Goal: Transaction & Acquisition: Subscribe to service/newsletter

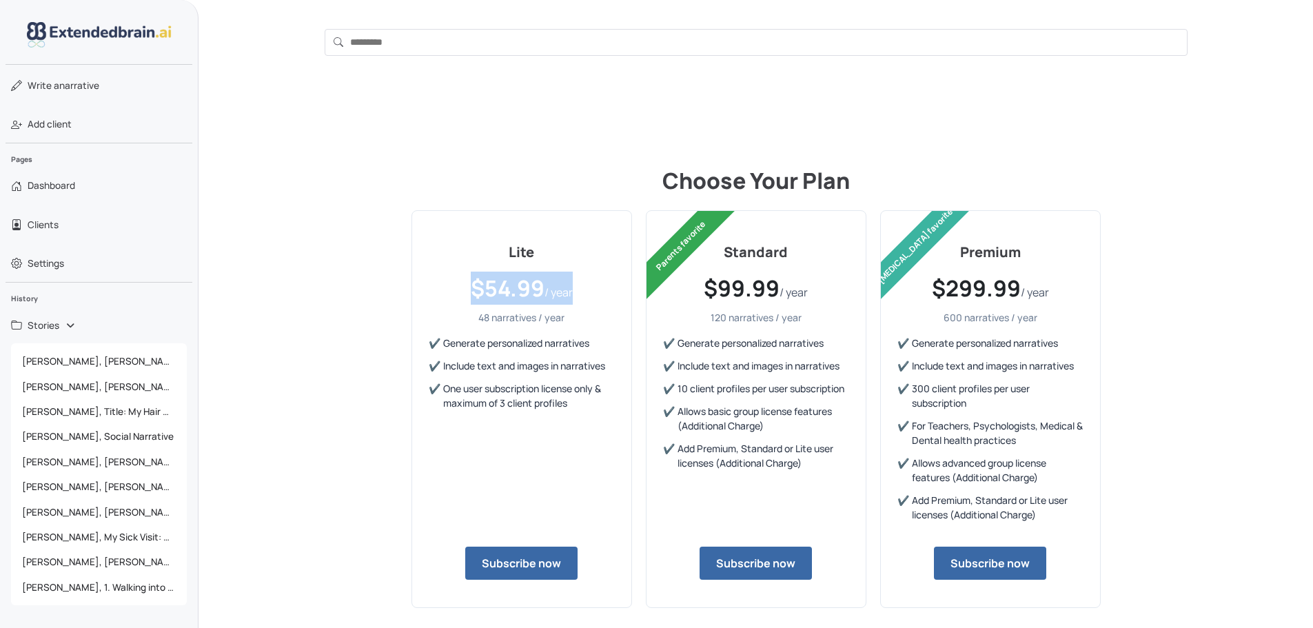
drag, startPoint x: 474, startPoint y: 285, endPoint x: 585, endPoint y: 301, distance: 112.2
click at [585, 301] on p "$54.99 / year" at bounding box center [522, 288] width 186 height 33
click at [489, 312] on p "48 narratives / year" at bounding box center [522, 317] width 186 height 14
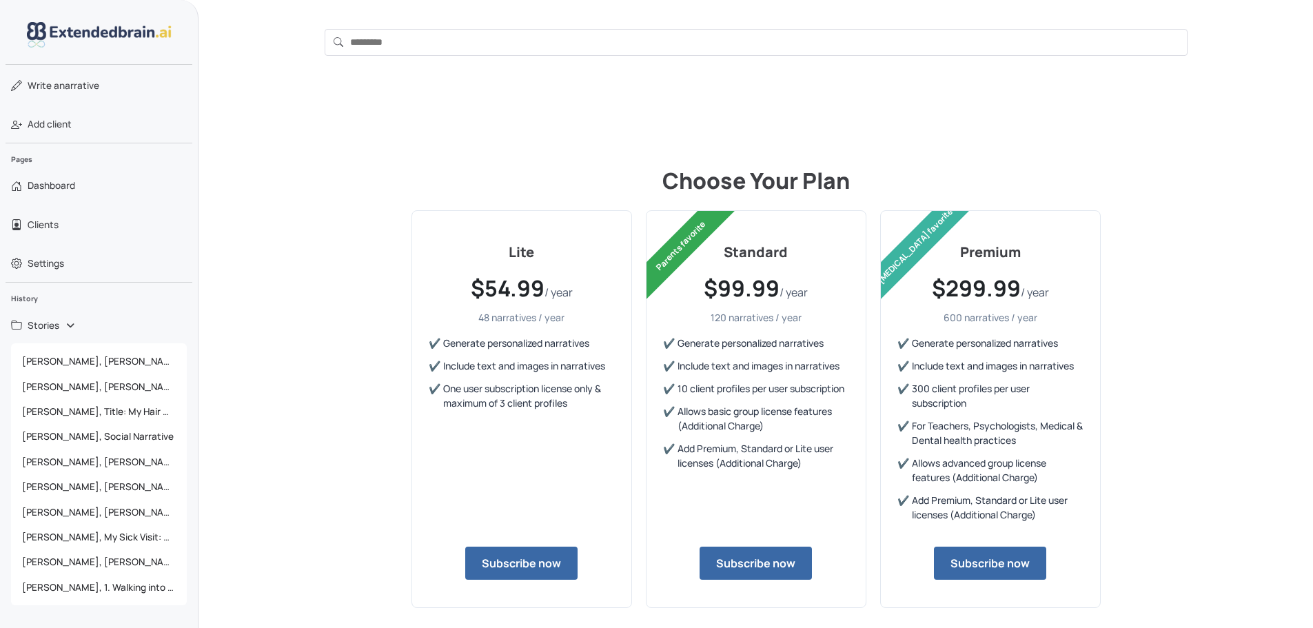
click at [960, 312] on p "600 narratives / year" at bounding box center [990, 317] width 186 height 14
click at [646, 325] on div "Lite $54.99 / year 48 narratives / year Generate personalized narratives Includ…" at bounding box center [756, 409] width 221 height 398
click at [498, 314] on p "48 narratives / year" at bounding box center [522, 317] width 186 height 14
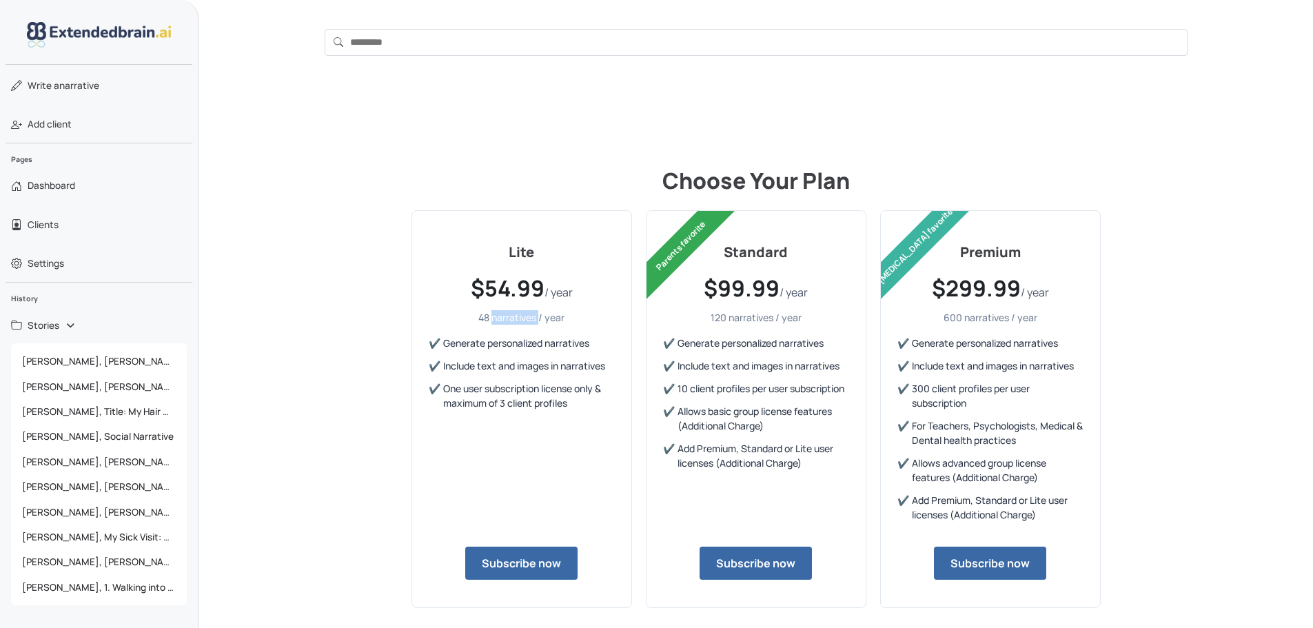
click at [498, 314] on p "48 narratives / year" at bounding box center [522, 317] width 186 height 14
click at [737, 315] on p "120 narratives / year" at bounding box center [756, 317] width 186 height 14
click at [996, 292] on p "$299.99 / year" at bounding box center [990, 288] width 186 height 33
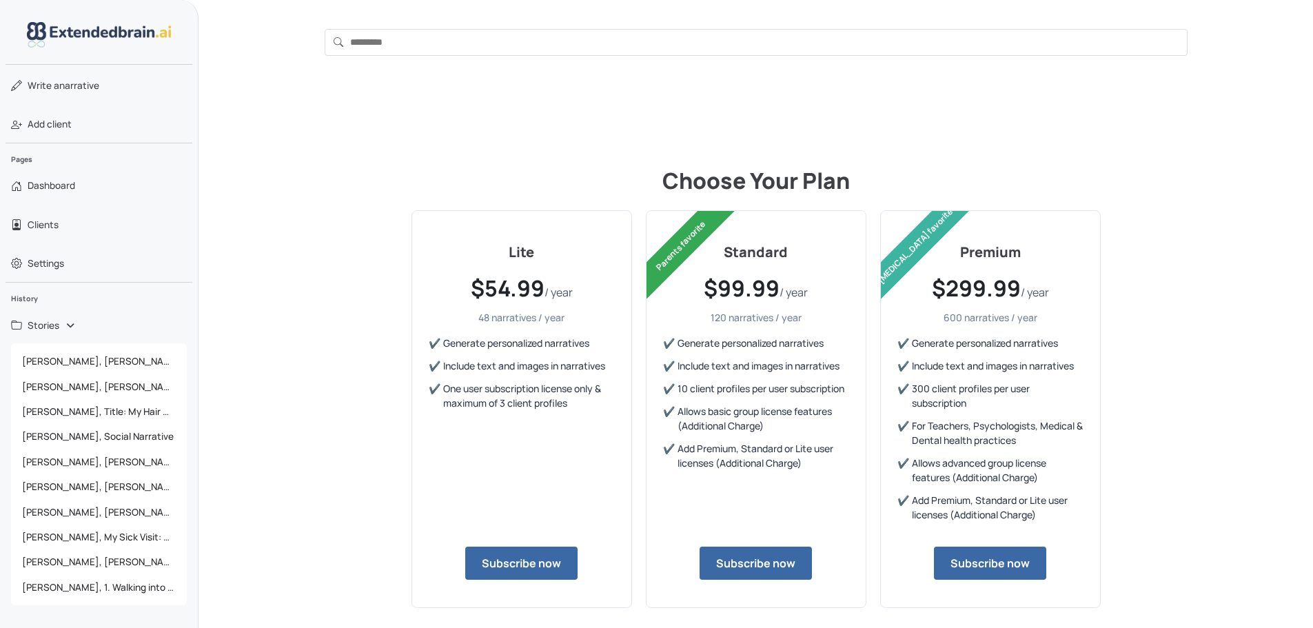
click at [996, 292] on p "$299.99 / year" at bounding box center [990, 288] width 186 height 33
click at [988, 314] on p "600 narratives / year" at bounding box center [990, 317] width 186 height 14
